Goal: Navigation & Orientation: Find specific page/section

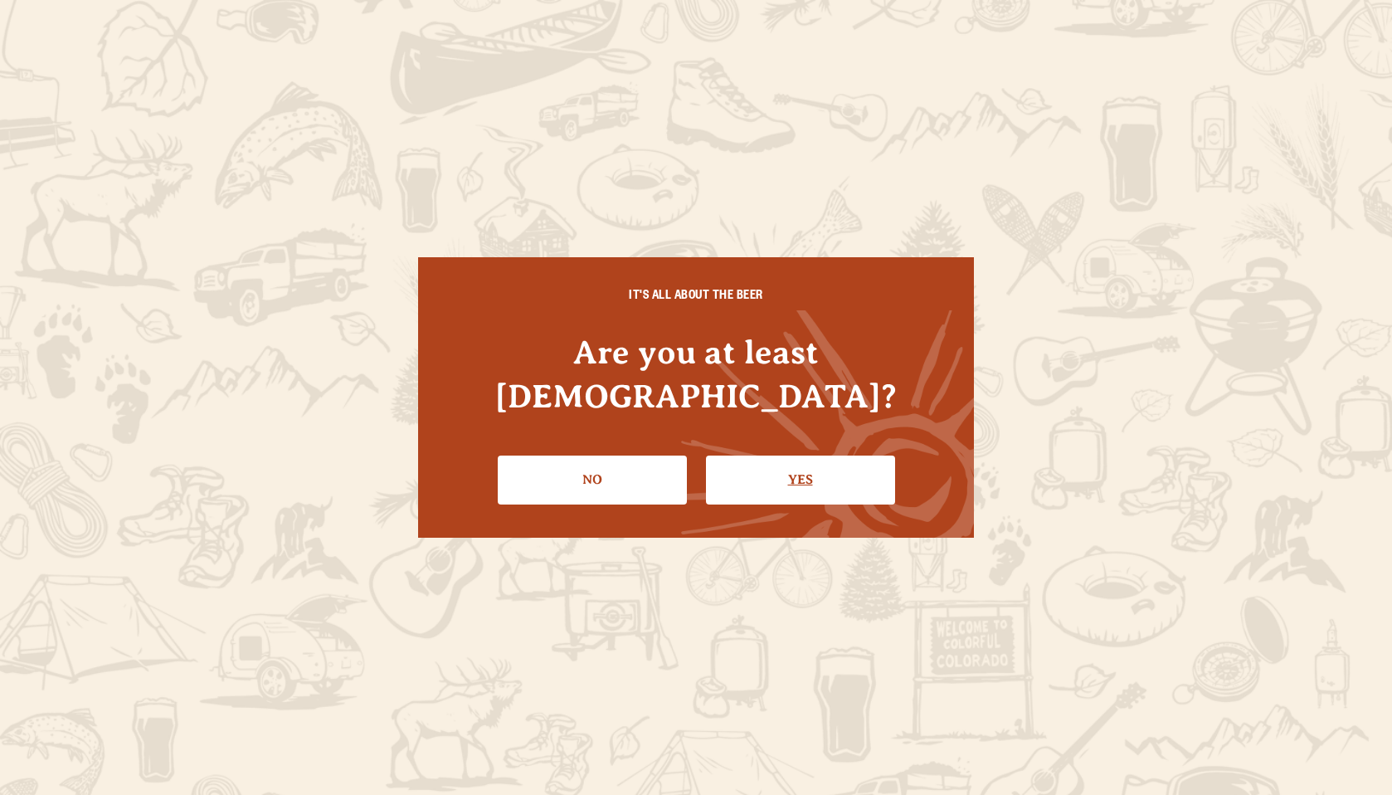
click at [759, 455] on link "Yes" at bounding box center [800, 479] width 189 height 48
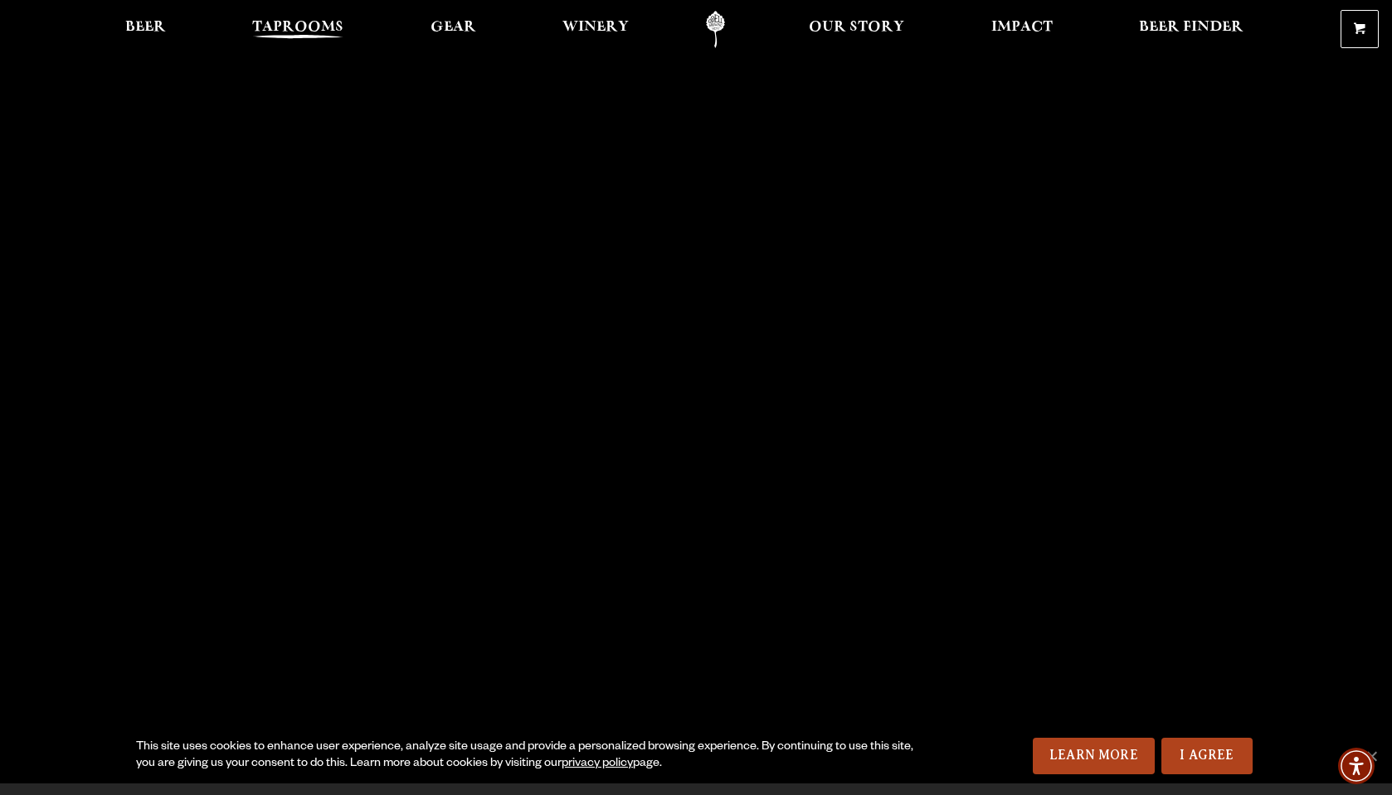
click at [300, 26] on span "Taprooms" at bounding box center [297, 27] width 91 height 13
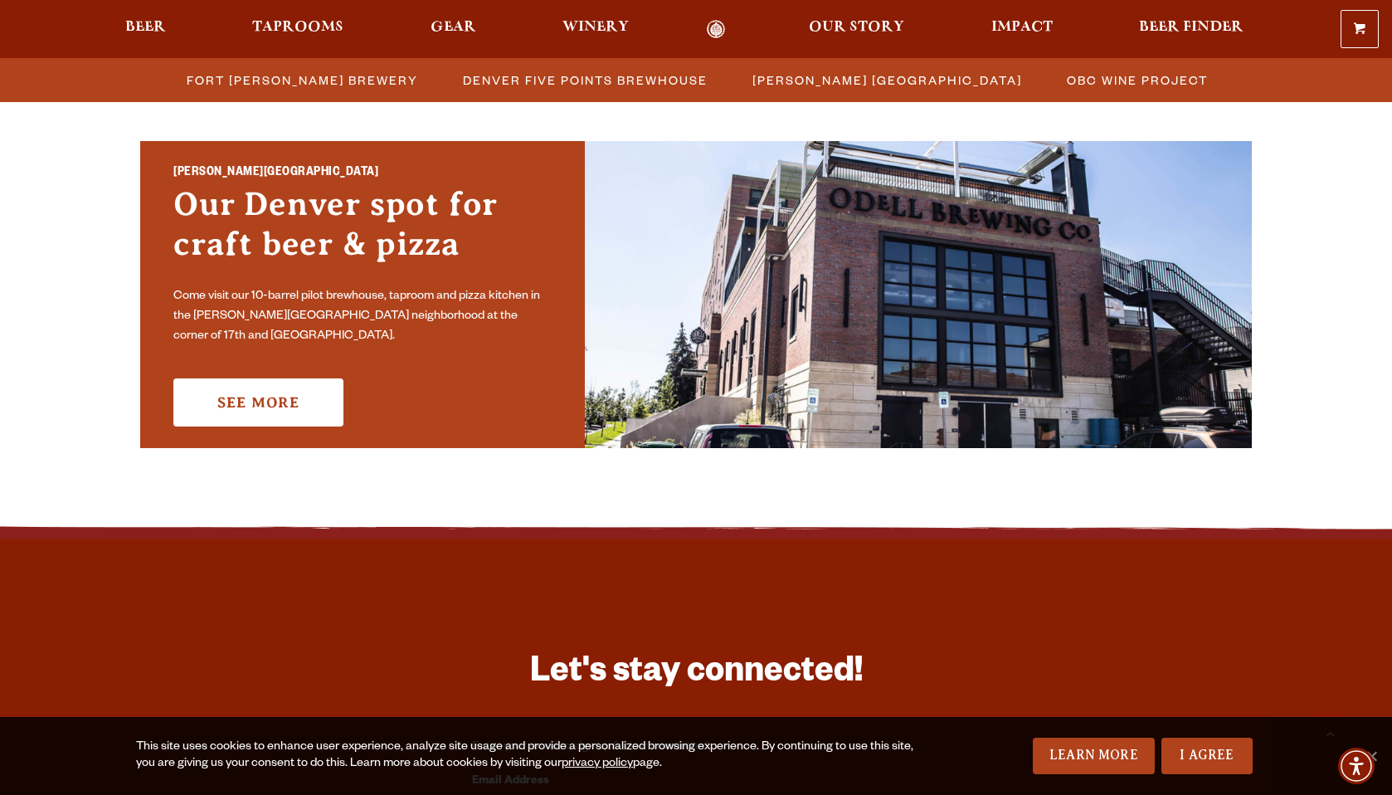
scroll to position [1170, 0]
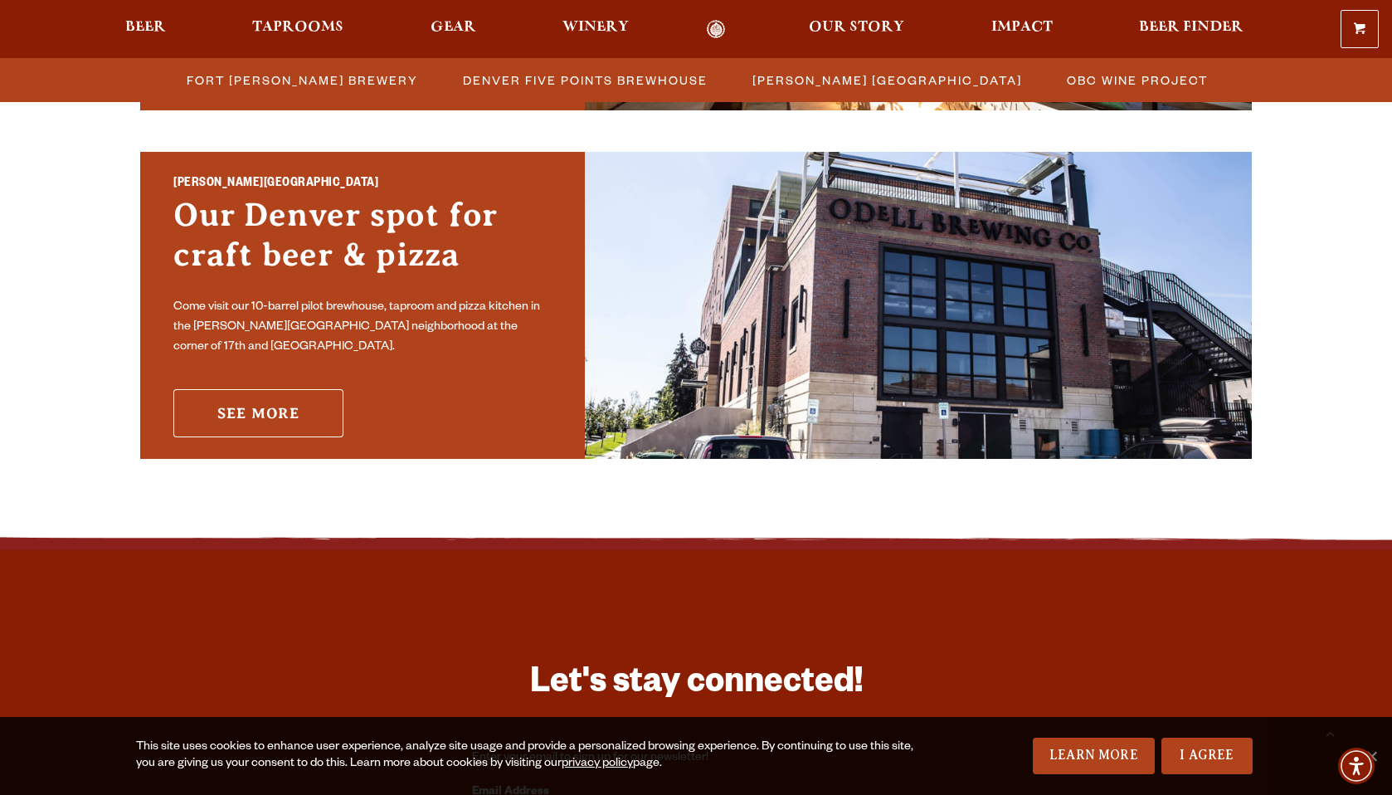
click at [287, 412] on link "See More" at bounding box center [258, 413] width 170 height 48
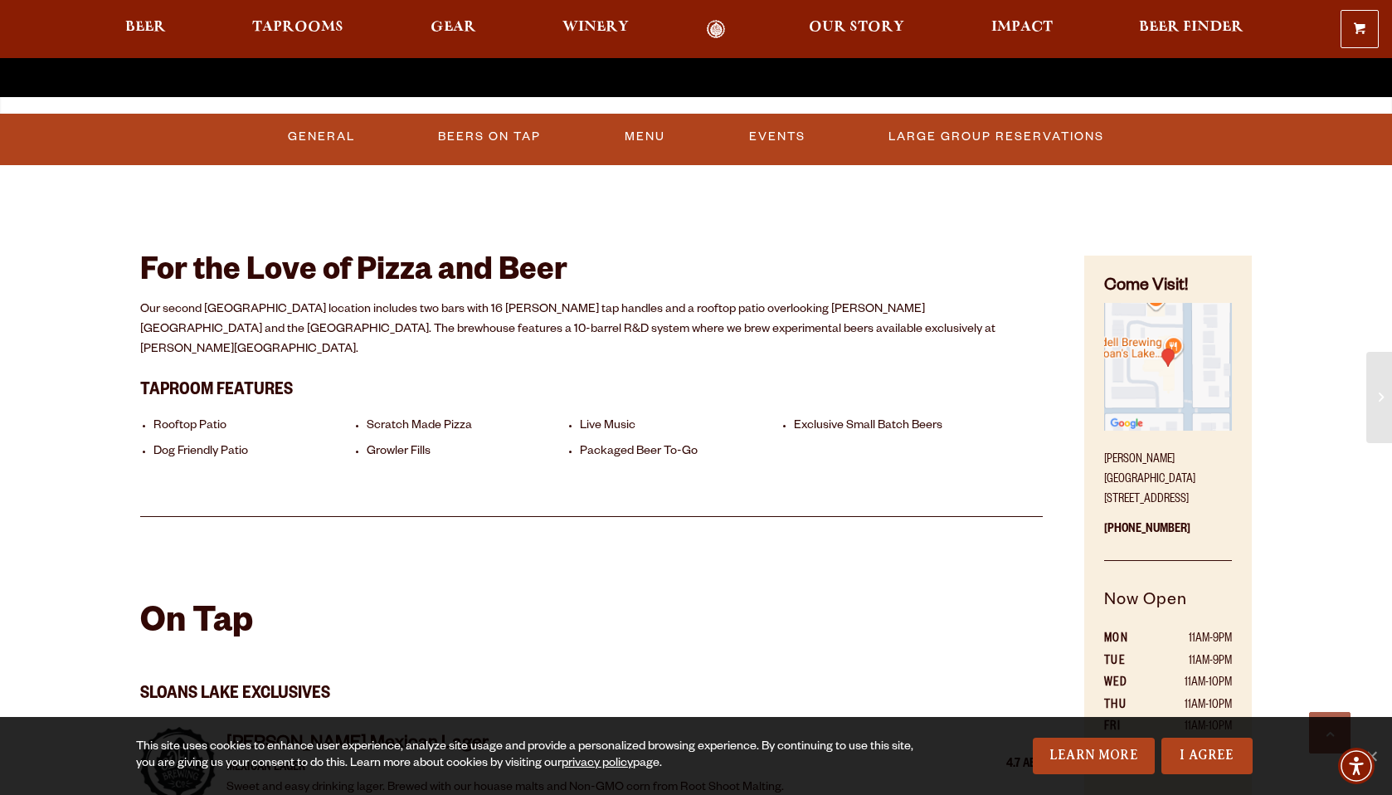
scroll to position [687, 0]
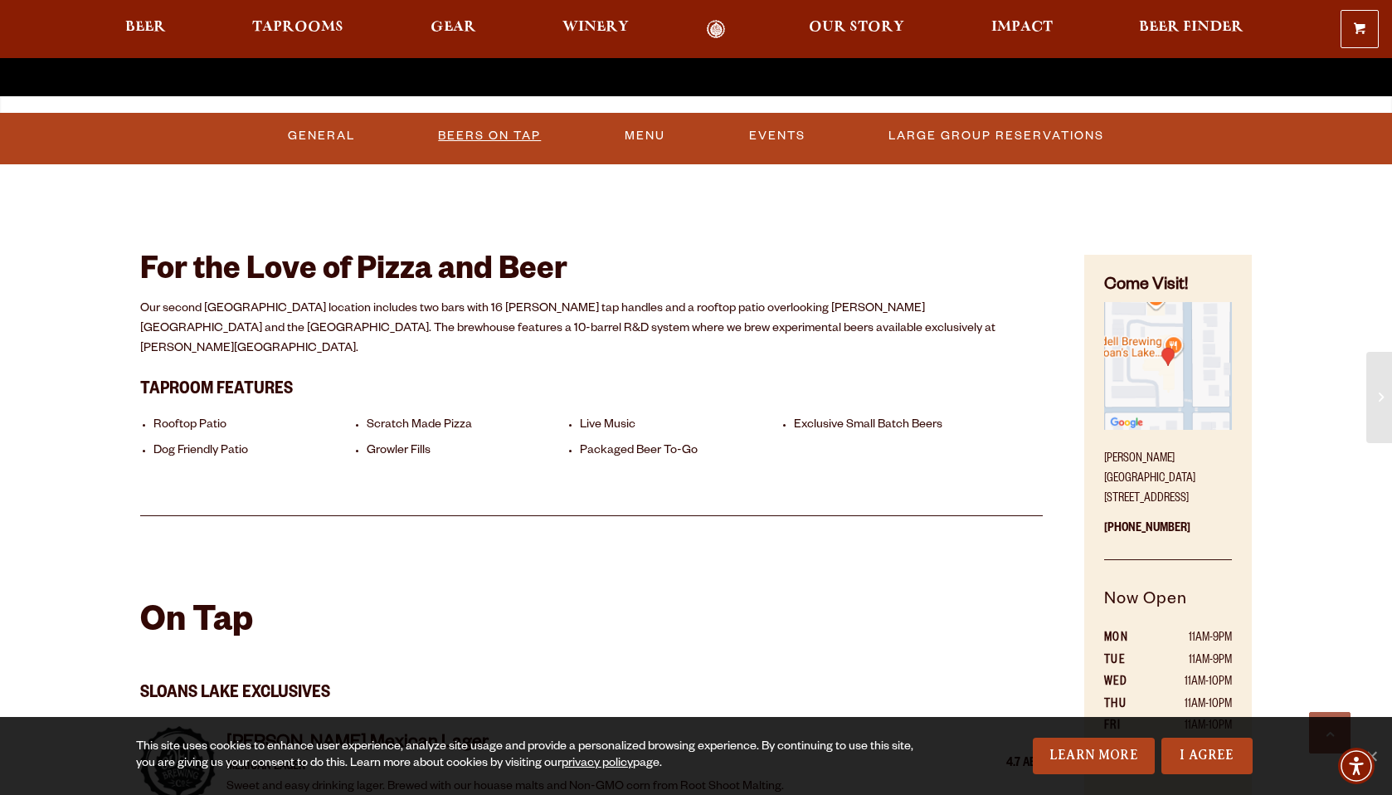
click at [465, 134] on link "Beers On Tap" at bounding box center [489, 136] width 116 height 38
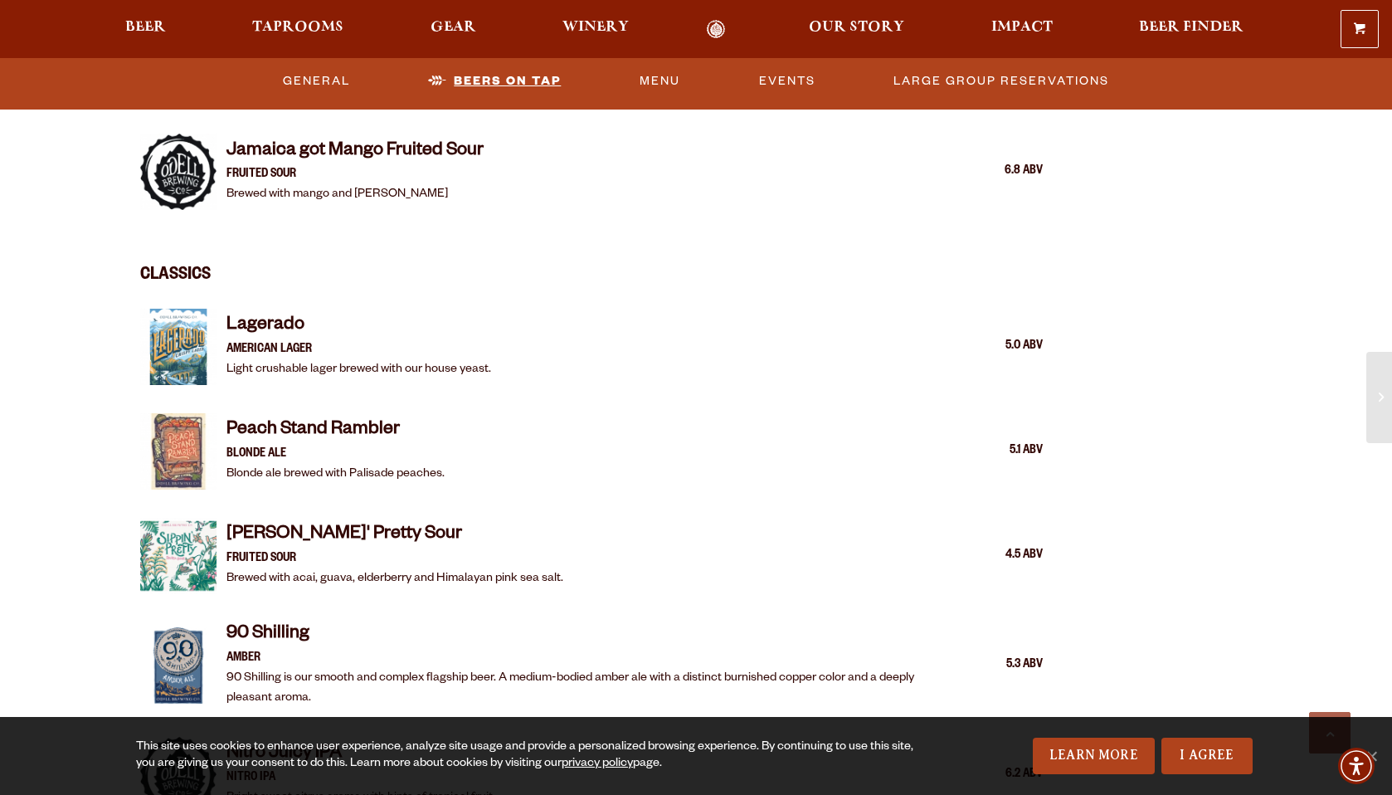
scroll to position [2244, 0]
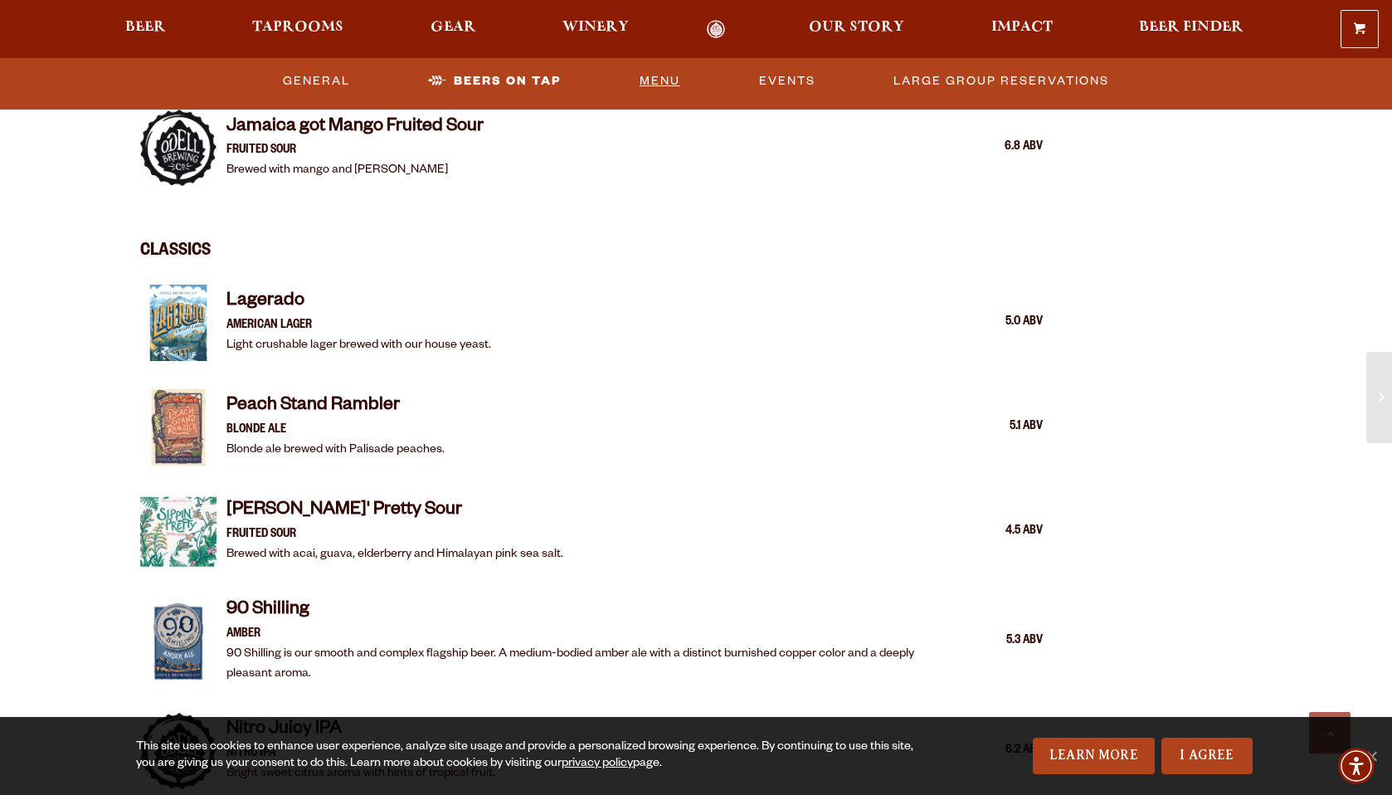
click at [651, 81] on link "Menu" at bounding box center [660, 81] width 54 height 38
